Goal: Task Accomplishment & Management: Use online tool/utility

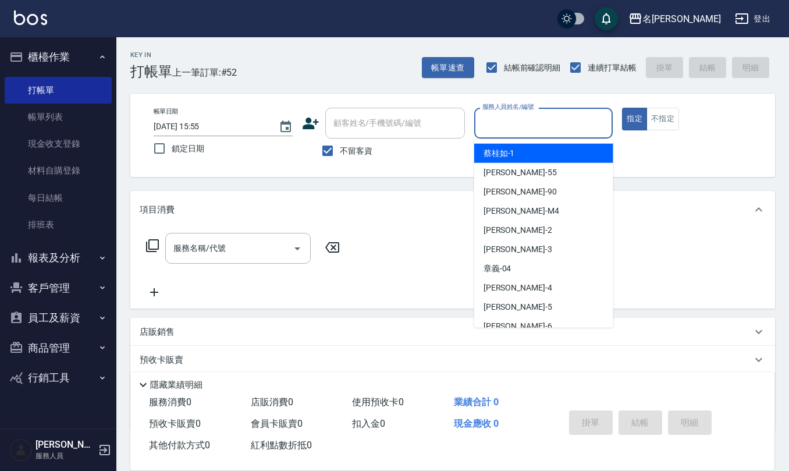
click at [513, 123] on input "服務人員姓名/編號" at bounding box center [543, 123] width 129 height 20
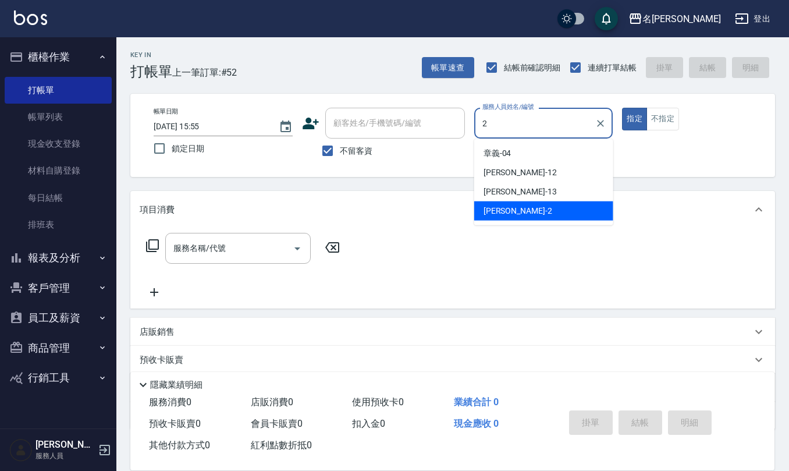
type input "[PERSON_NAME]-2"
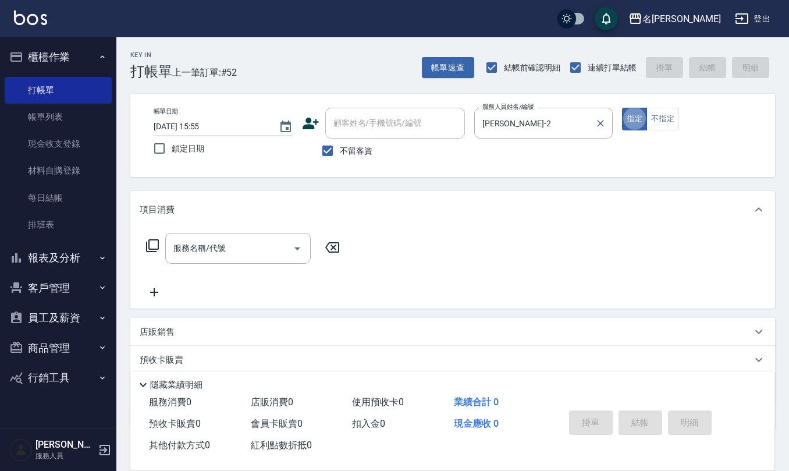
type button "true"
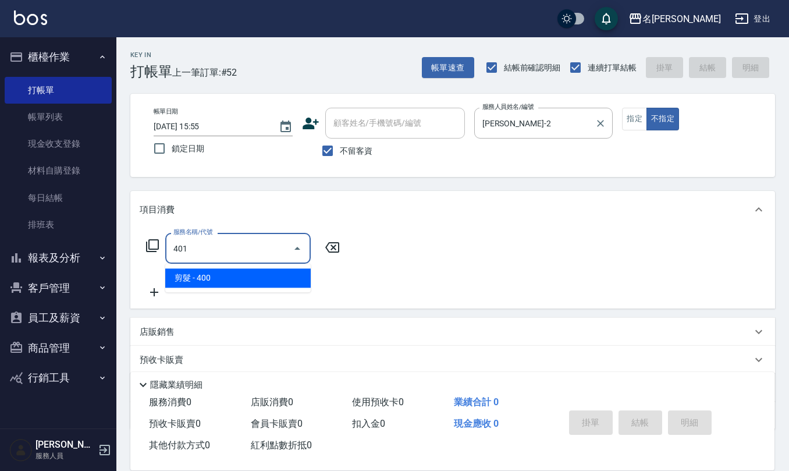
type input "剪髮(401)"
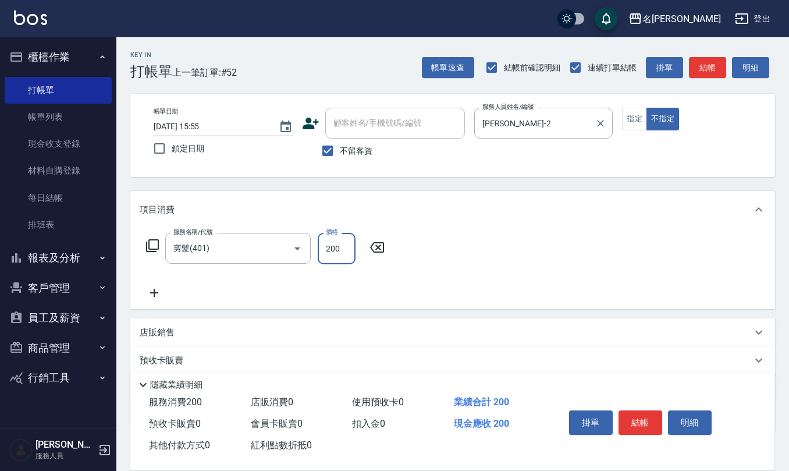
type input "200"
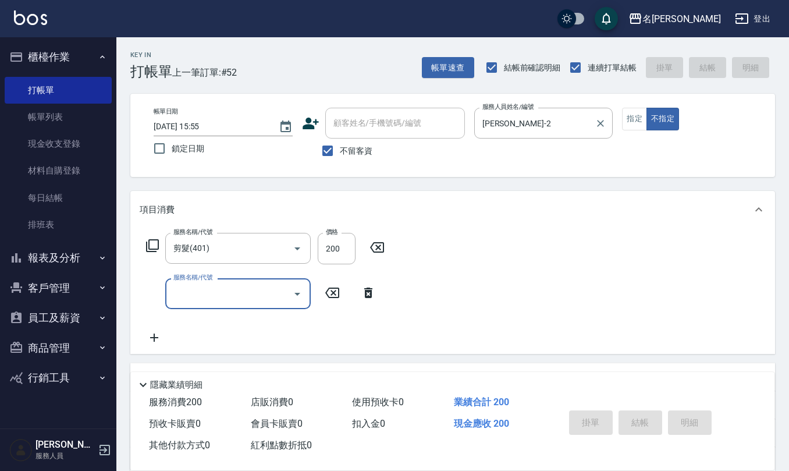
type input "[DATE] 17:32"
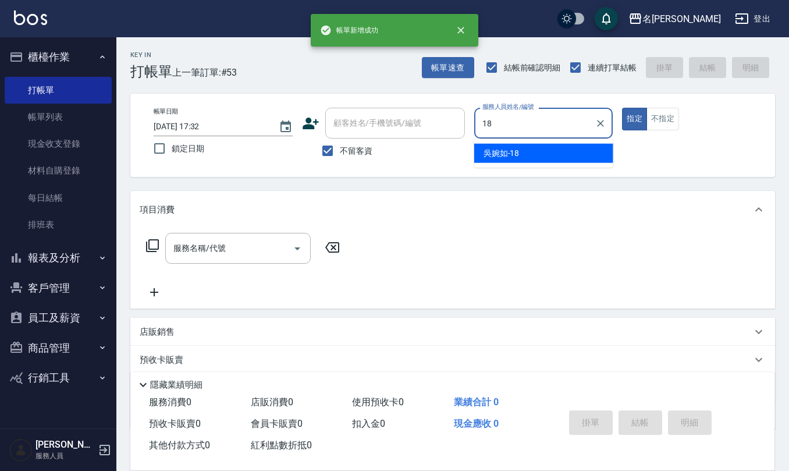
type input "[PERSON_NAME]-18"
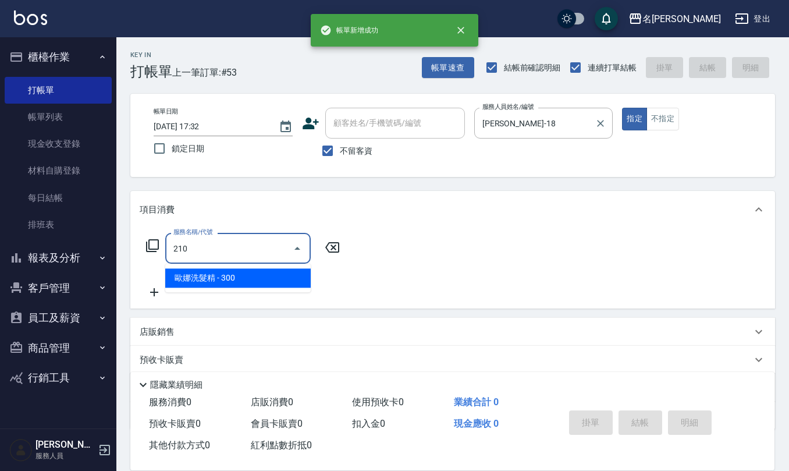
type input "歐娜洗髮精(210)"
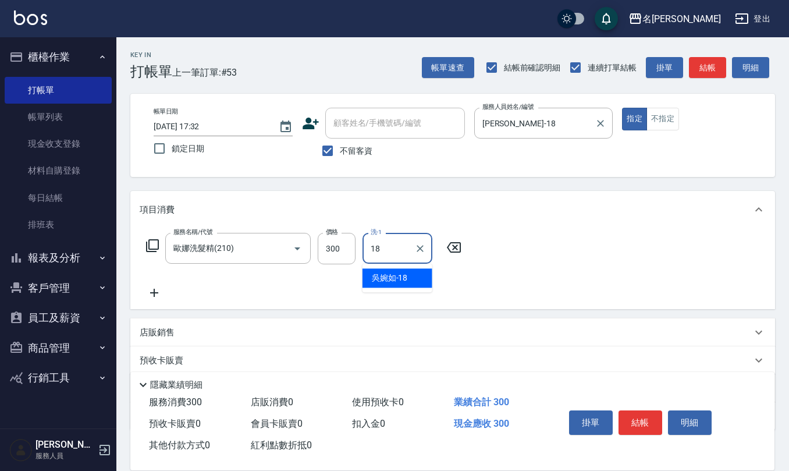
type input "[PERSON_NAME]-18"
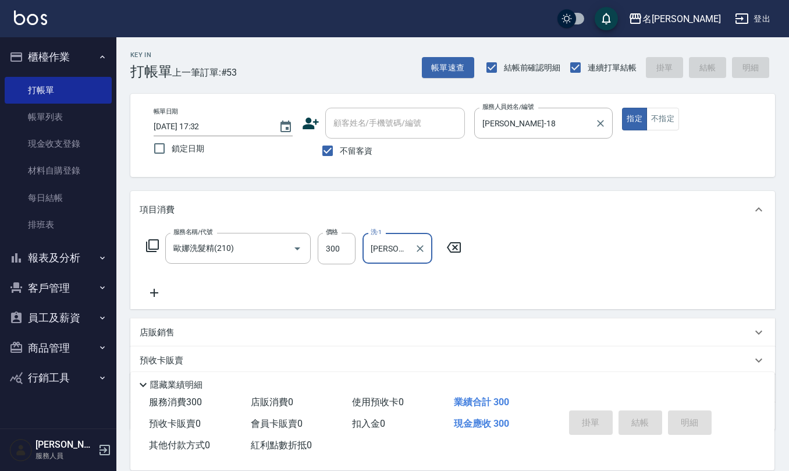
type input "[DATE] 17:33"
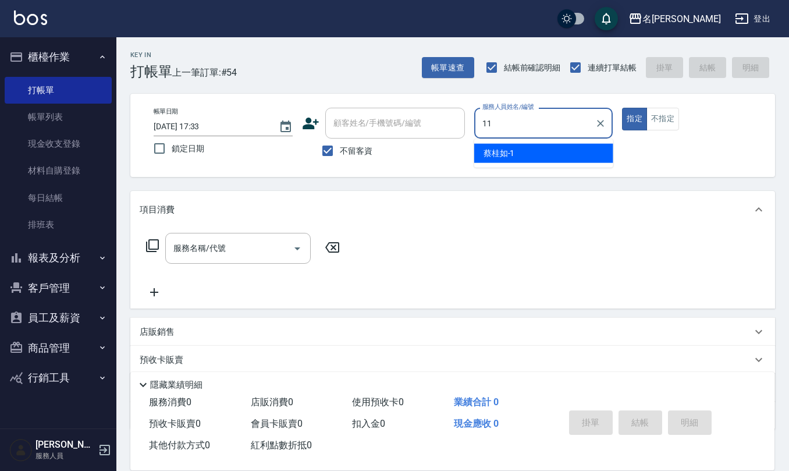
type input "[PERSON_NAME]橙-11"
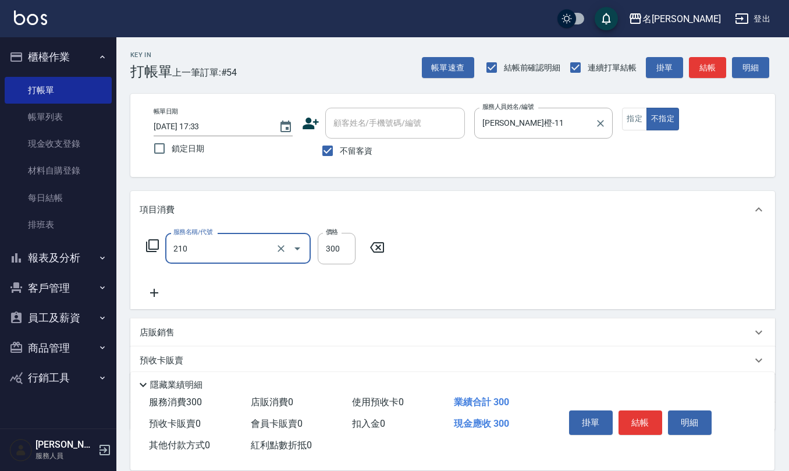
type input "歐娜洗髮精(210)"
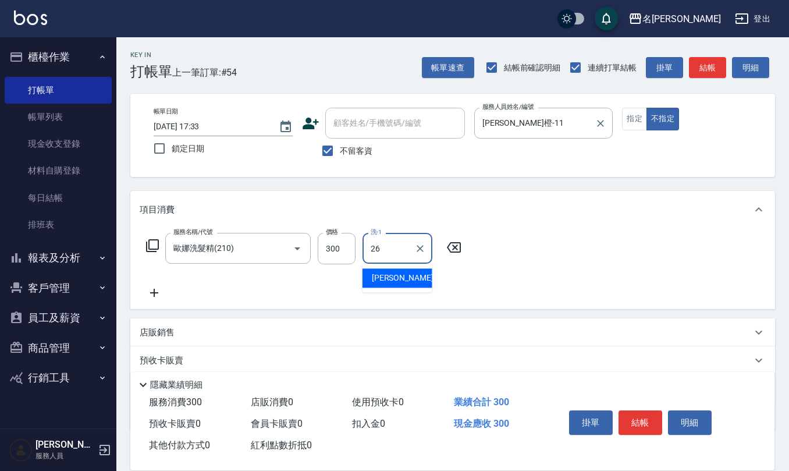
type input "[PERSON_NAME]-26"
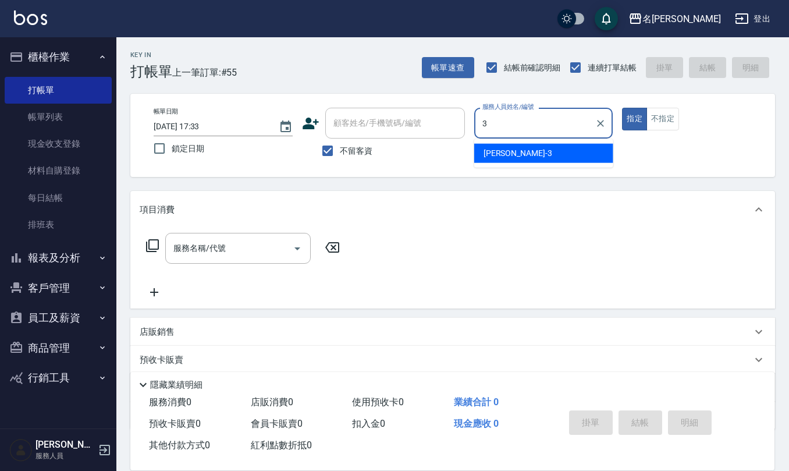
type input "[PERSON_NAME]-3"
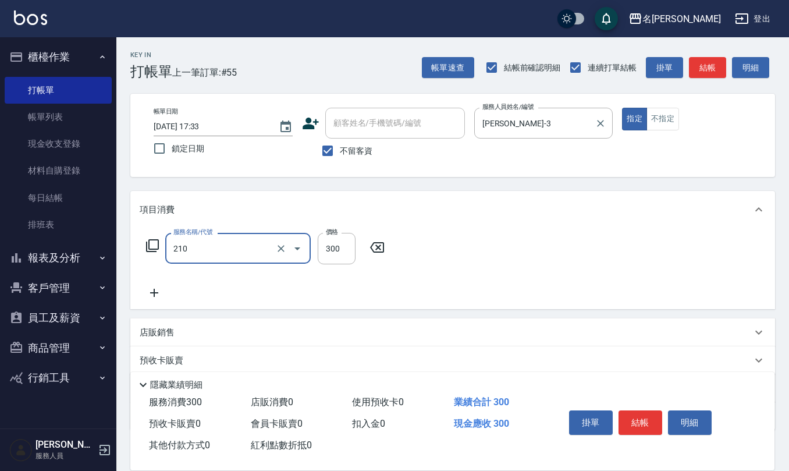
type input "歐娜洗髮精(210)"
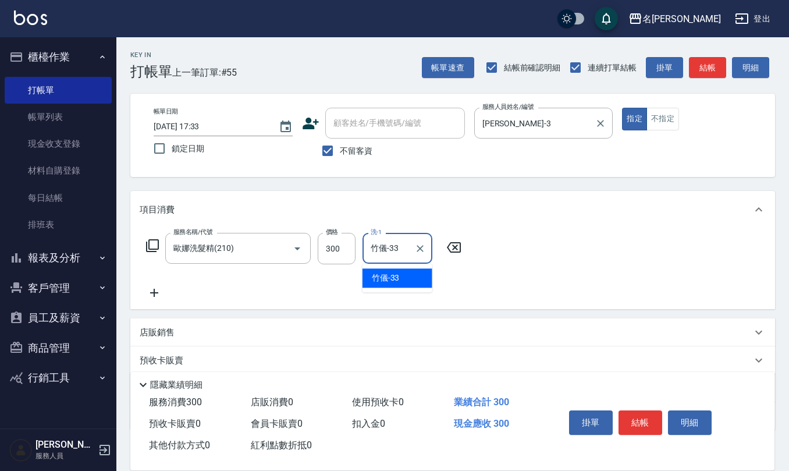
type input "竹儀-33"
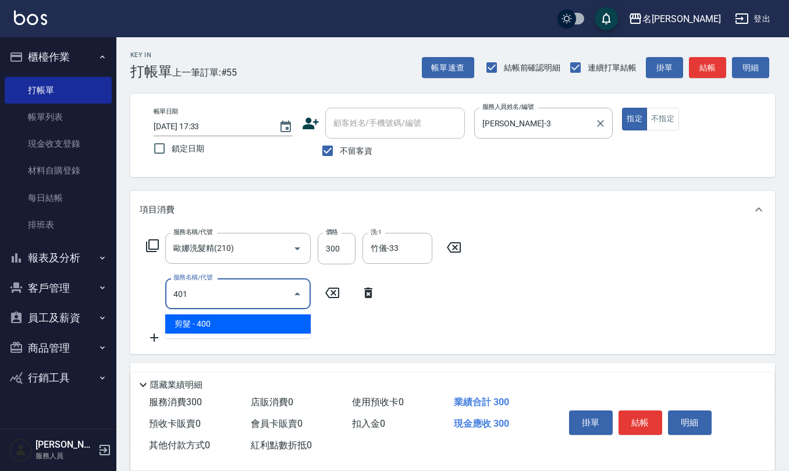
type input "剪髮(401)"
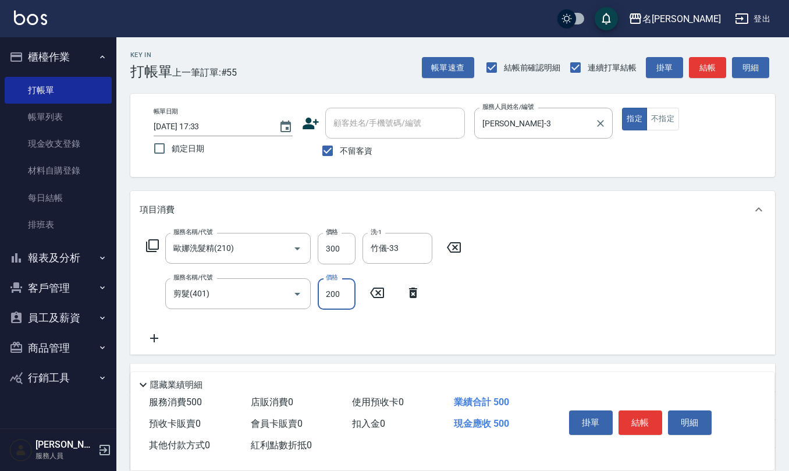
type input "200"
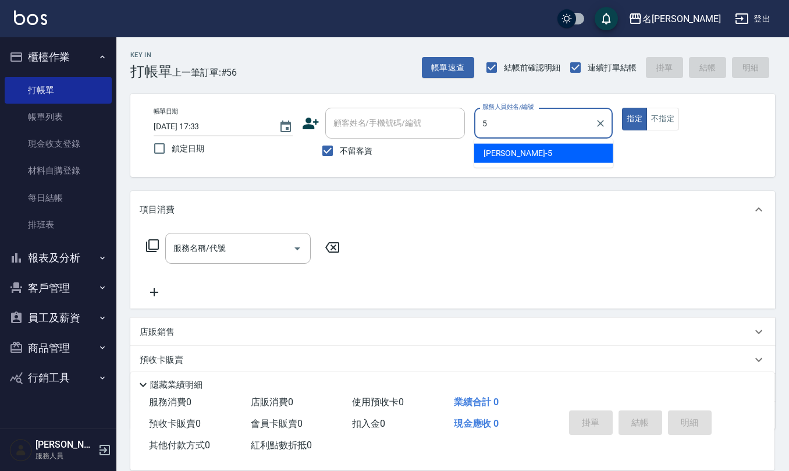
type input "[PERSON_NAME]5"
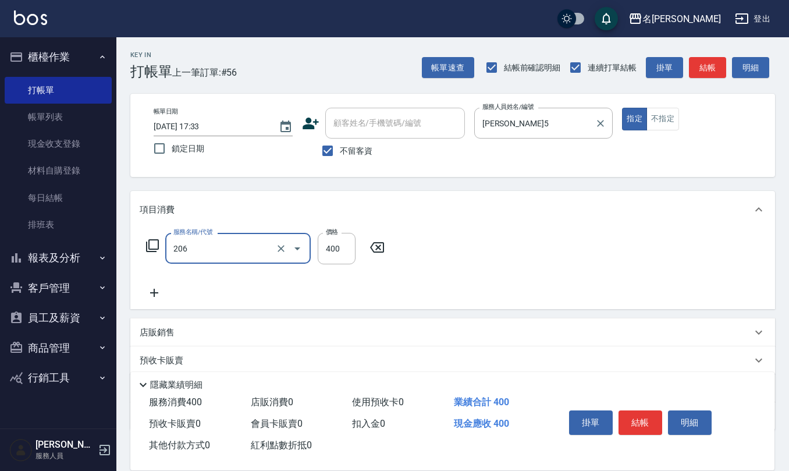
type input "健康洗(206)"
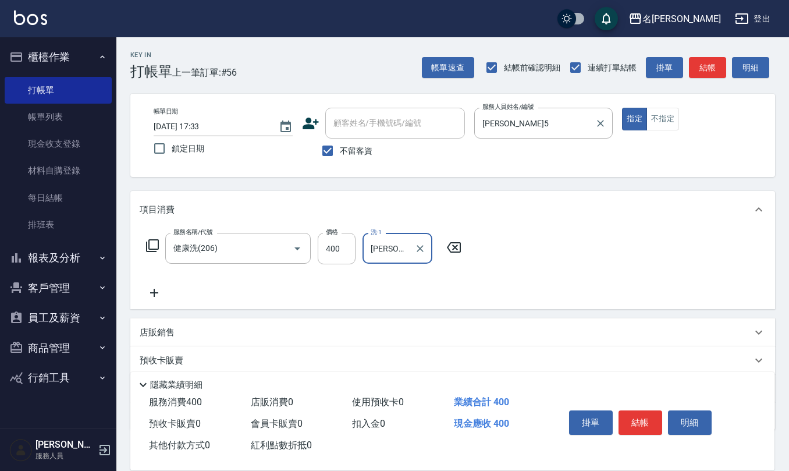
type input "[PERSON_NAME]5"
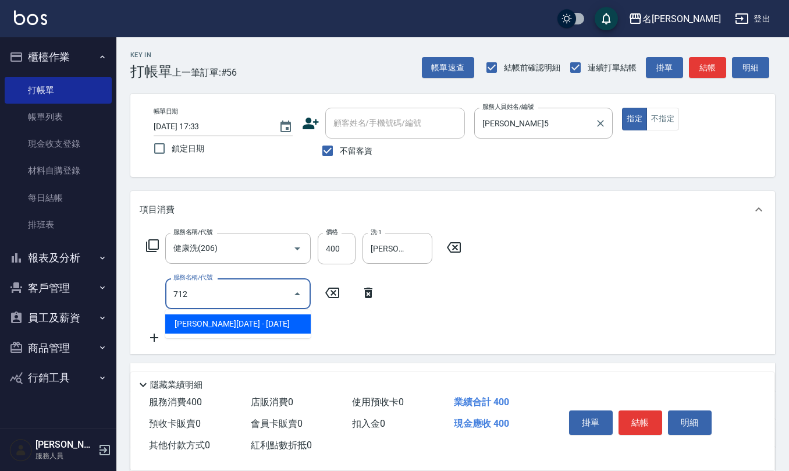
type input "伊蘭洋甘菊1000(712)"
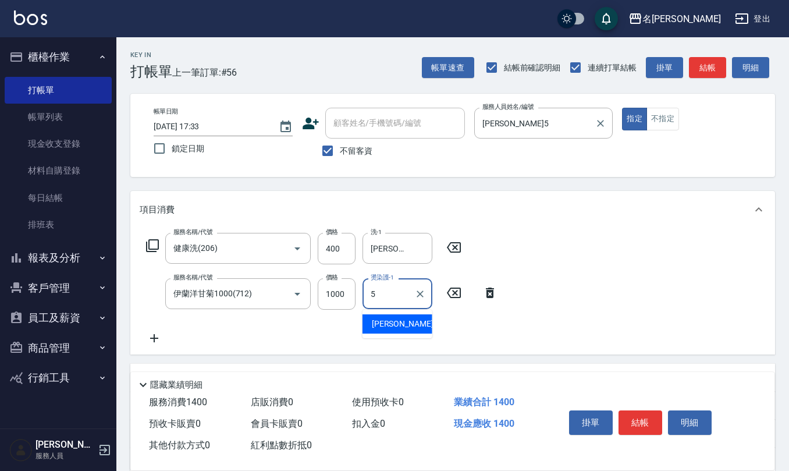
type input "[PERSON_NAME]5"
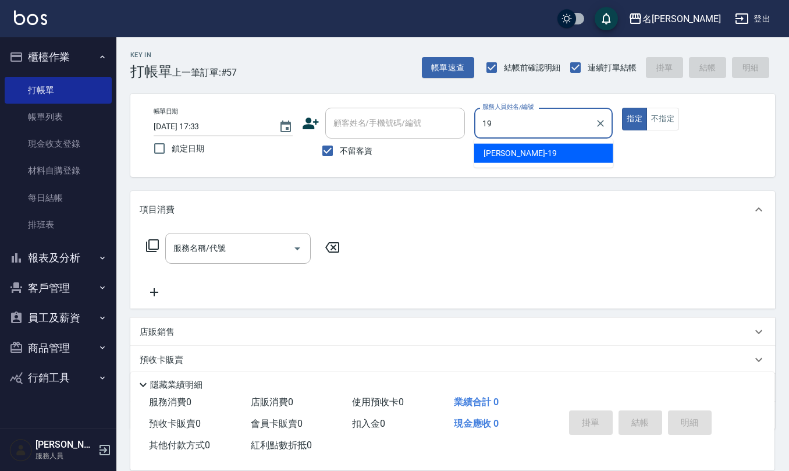
type input "[PERSON_NAME]-19"
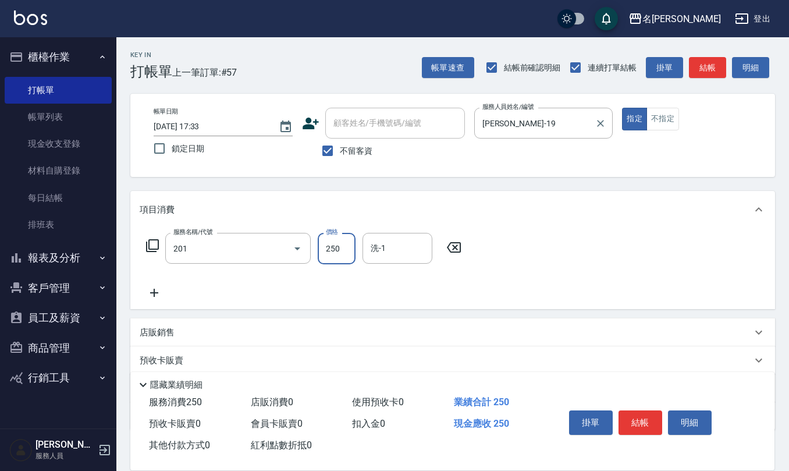
type input "洗髮(201)"
type input "竹儀-33"
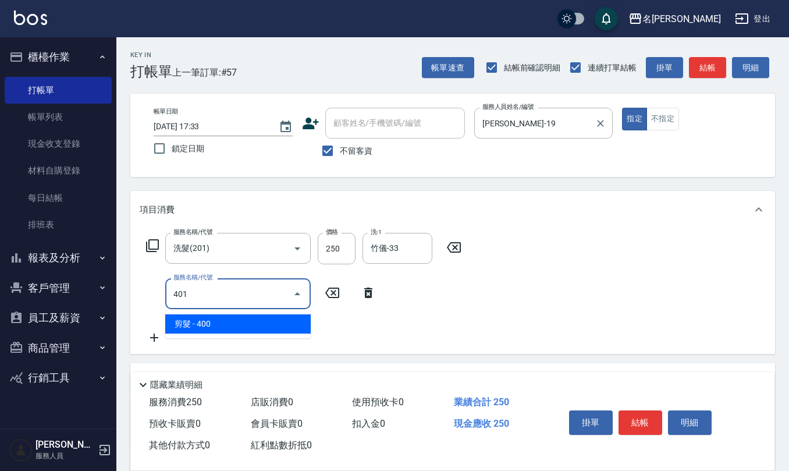
type input "剪髮(401)"
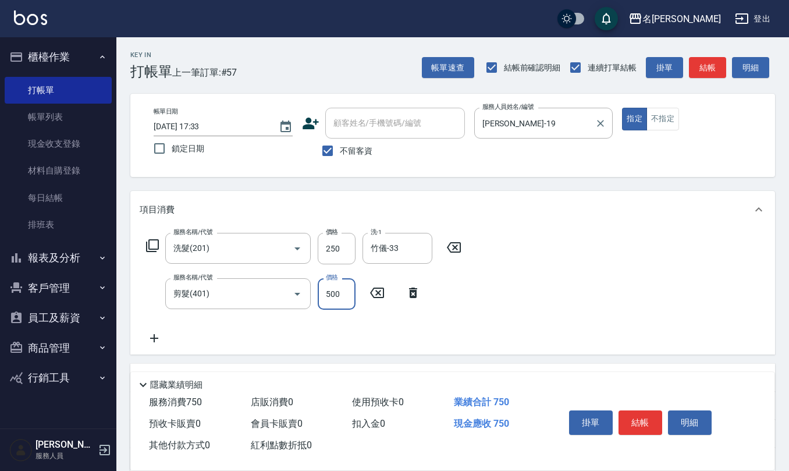
type input "500"
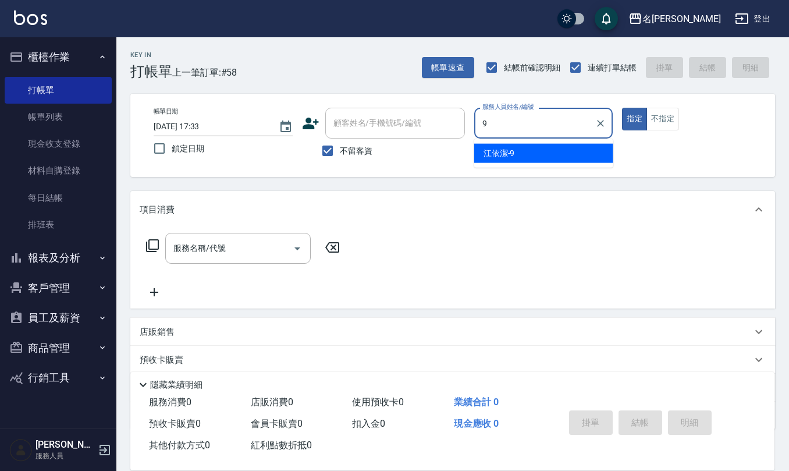
type input "[PERSON_NAME]-9"
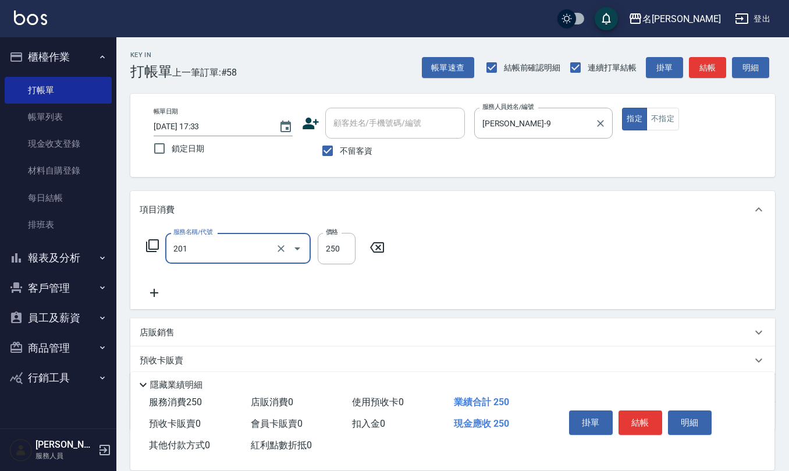
type input "洗髮(201)"
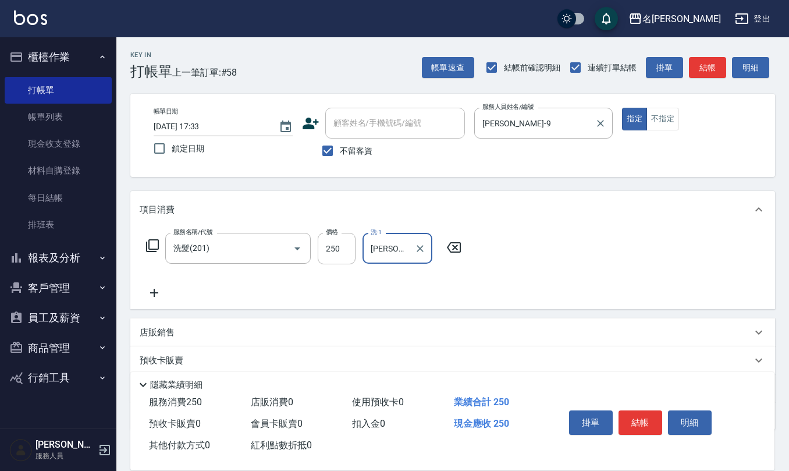
type input "[PERSON_NAME]-24"
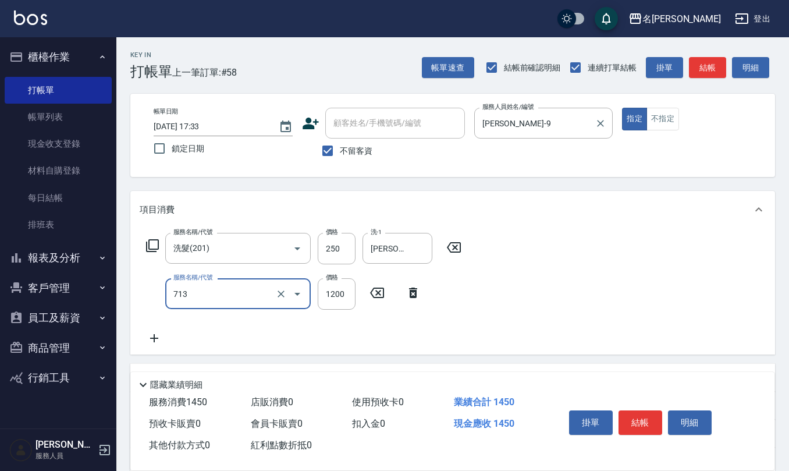
type input "水樣結構式1200(713)"
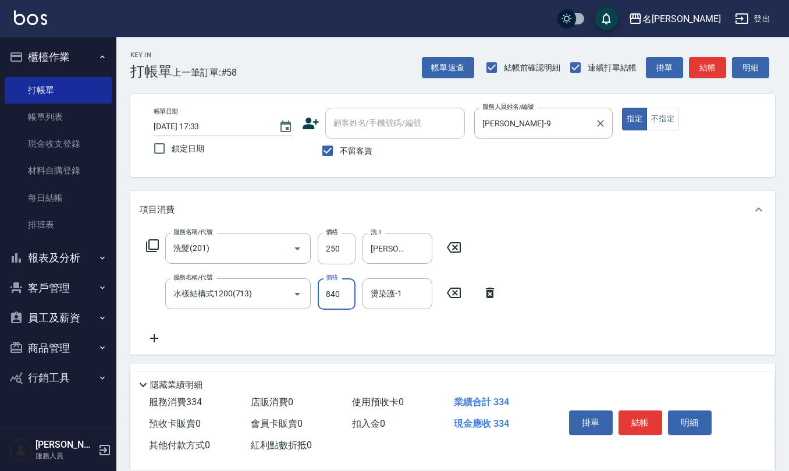
type input "840"
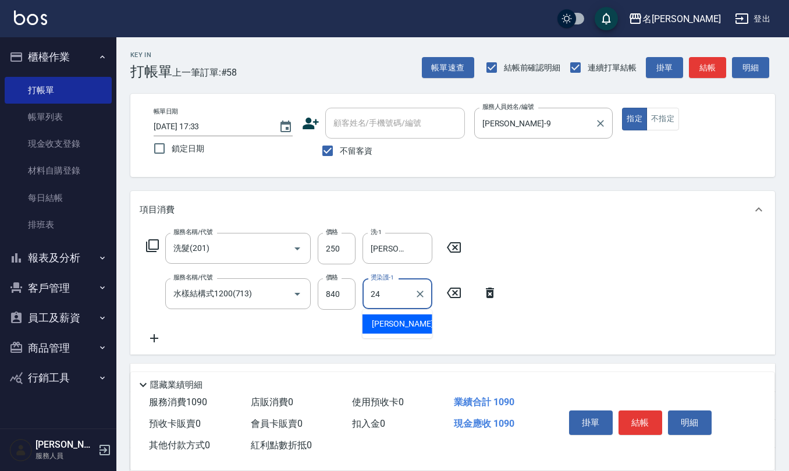
type input "[PERSON_NAME]-24"
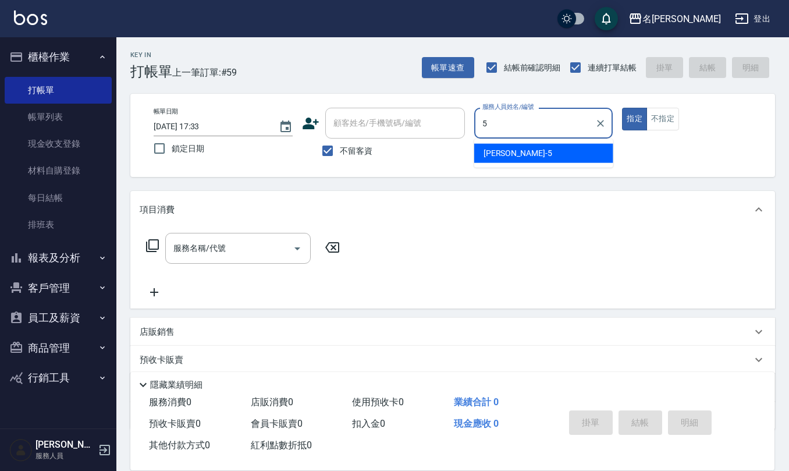
type input "[PERSON_NAME]5"
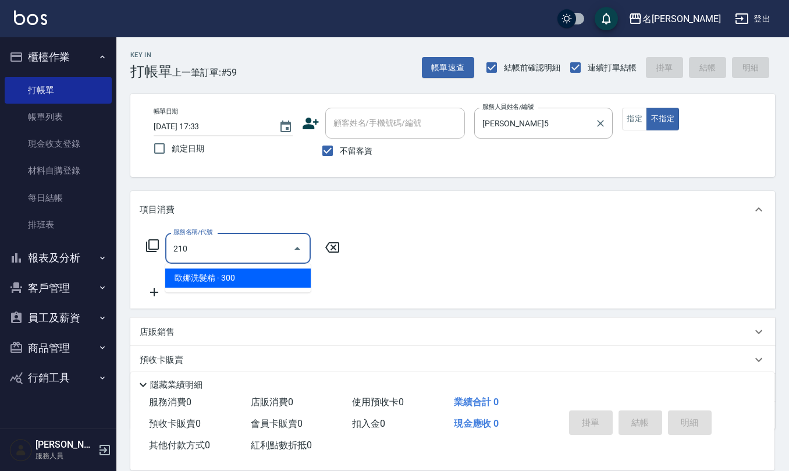
type input "歐娜洗髮精(210)"
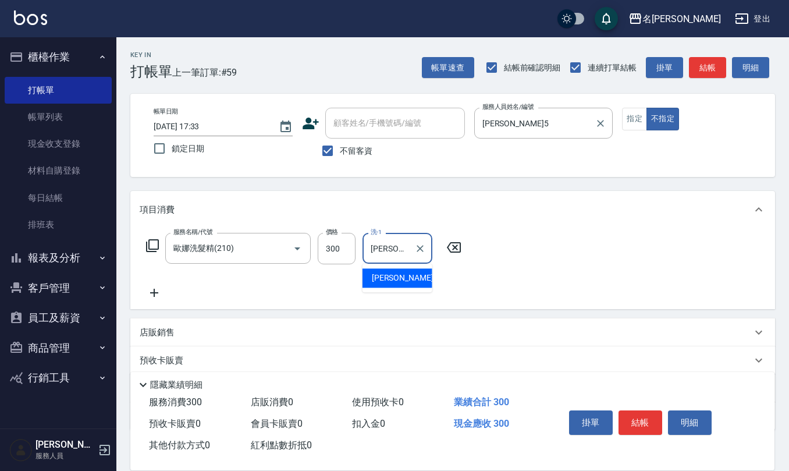
type input "[PERSON_NAME]5"
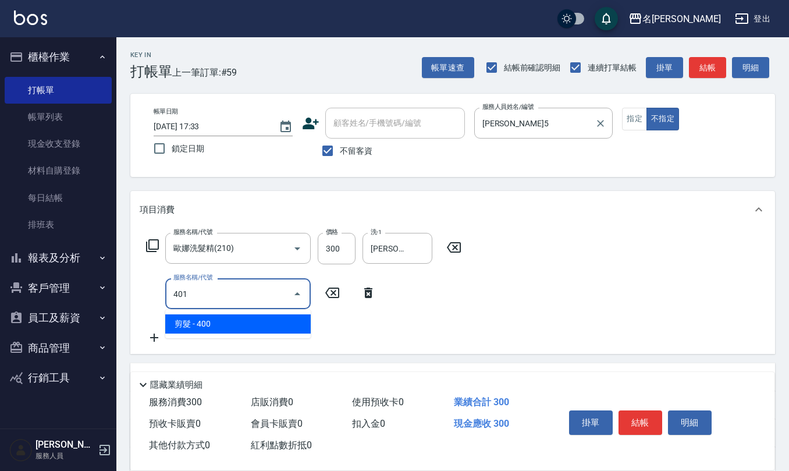
type input "剪髮(401)"
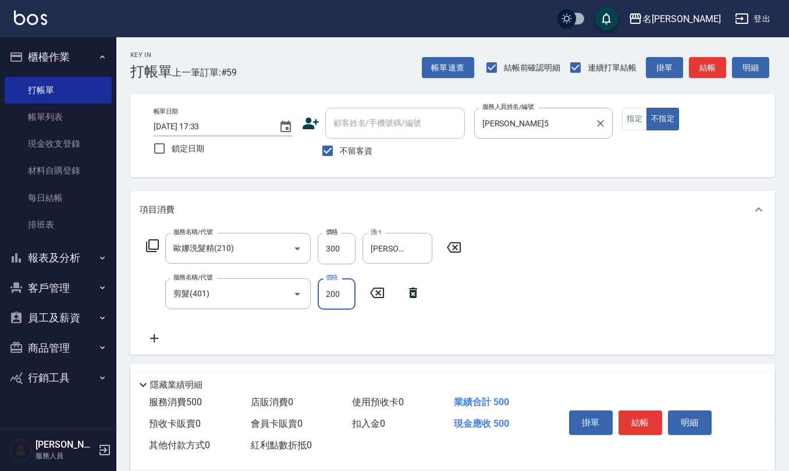
type input "200"
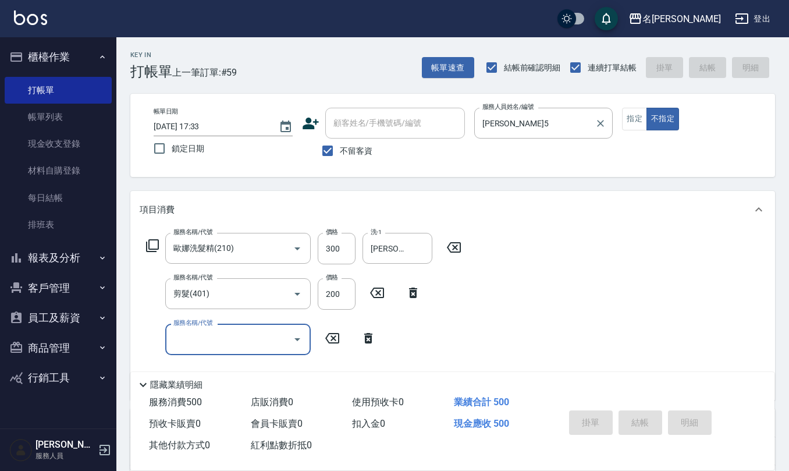
type input "[DATE] 17:34"
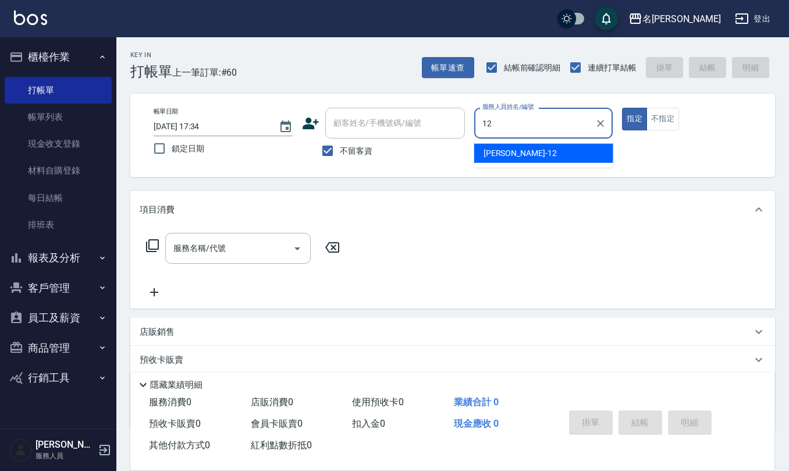
type input "[PERSON_NAME]-12"
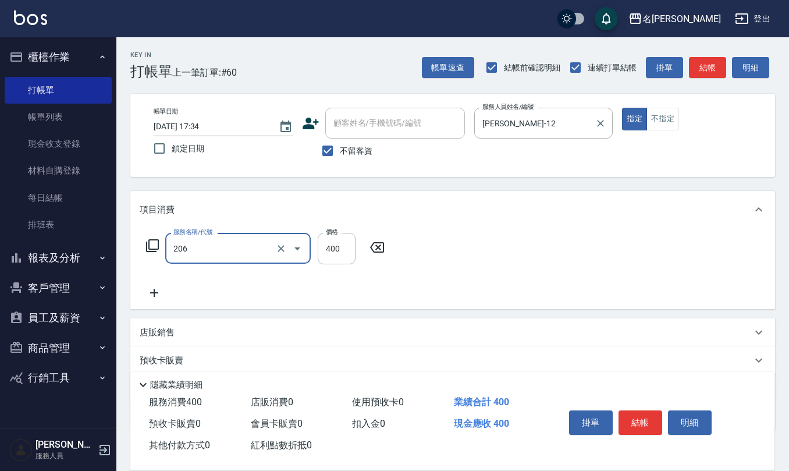
type input "健康洗(206)"
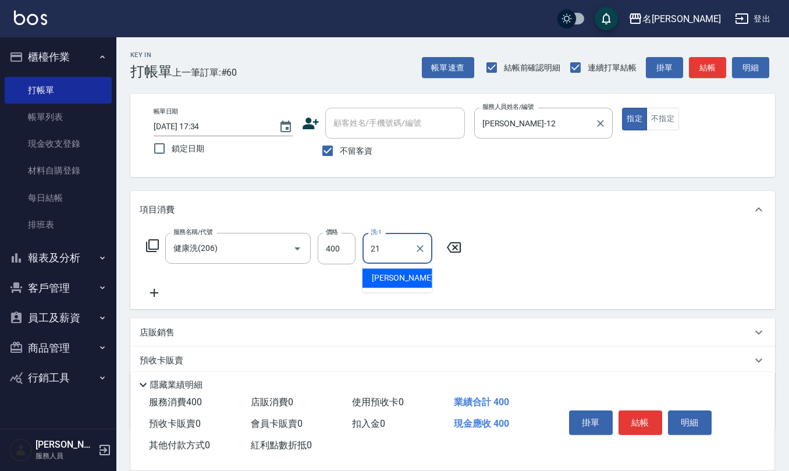
type input "[PERSON_NAME]-21"
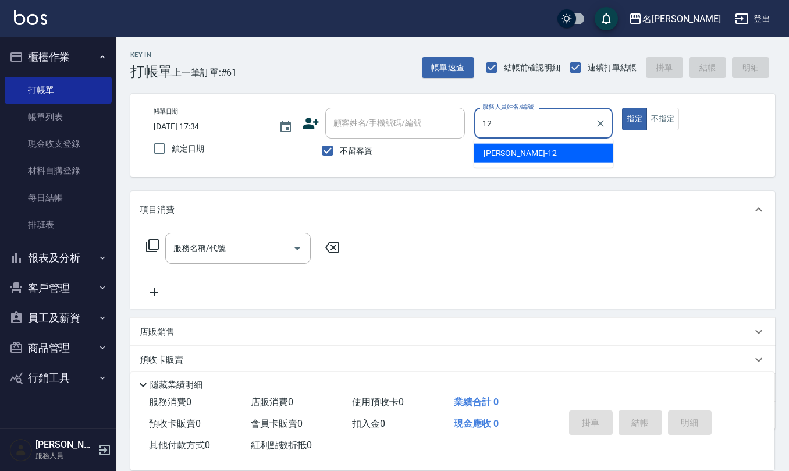
type input "[PERSON_NAME]-12"
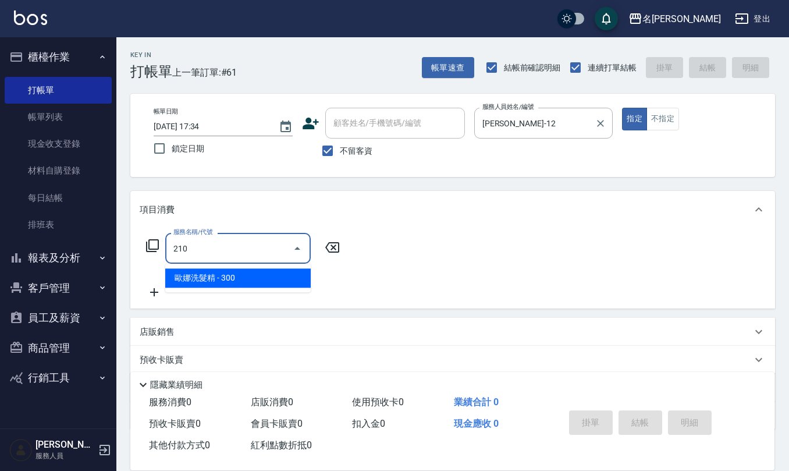
type input "歐娜洗髮精(210)"
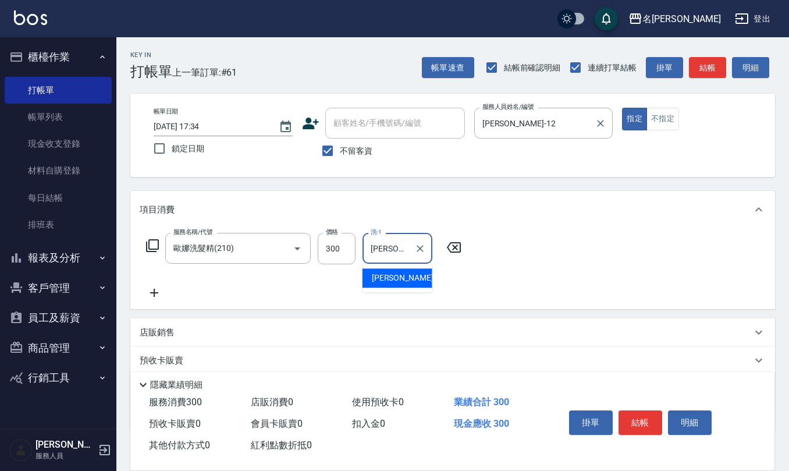
type input "[PERSON_NAME]-21"
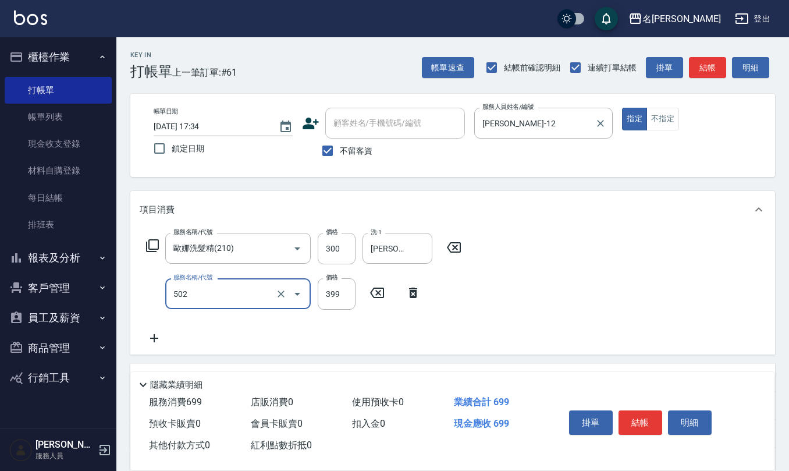
type input "挑染5束399(502)"
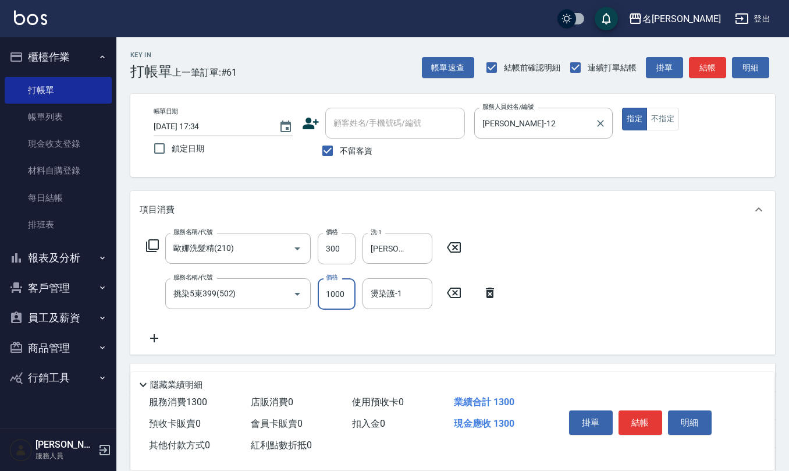
type input "1000"
type input "[PERSON_NAME]-21"
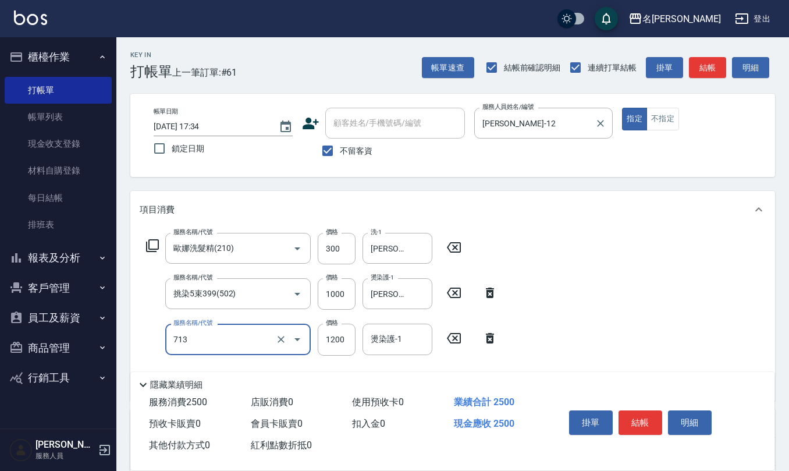
type input "水樣結構式1200(713)"
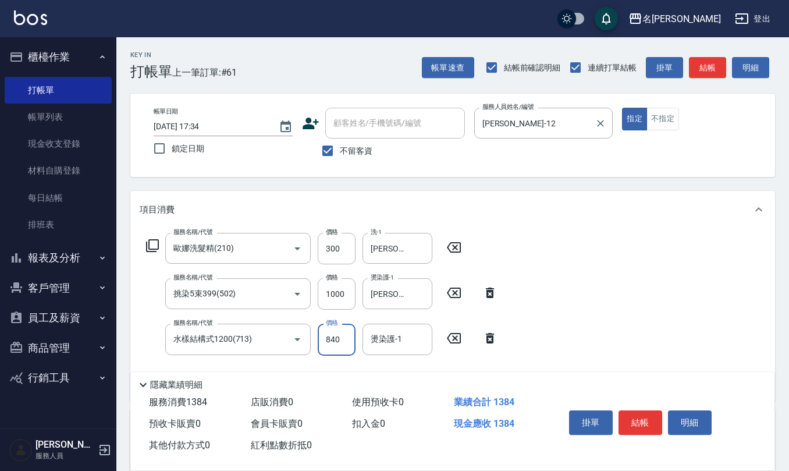
type input "840"
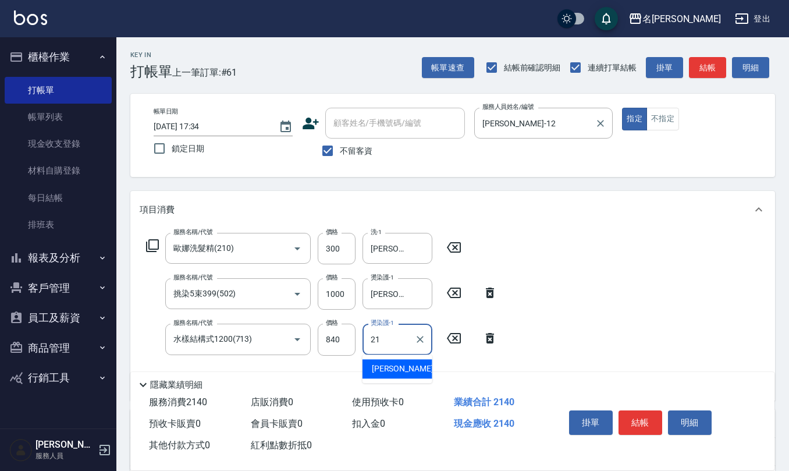
type input "[PERSON_NAME]-21"
